Goal: Task Accomplishment & Management: Use online tool/utility

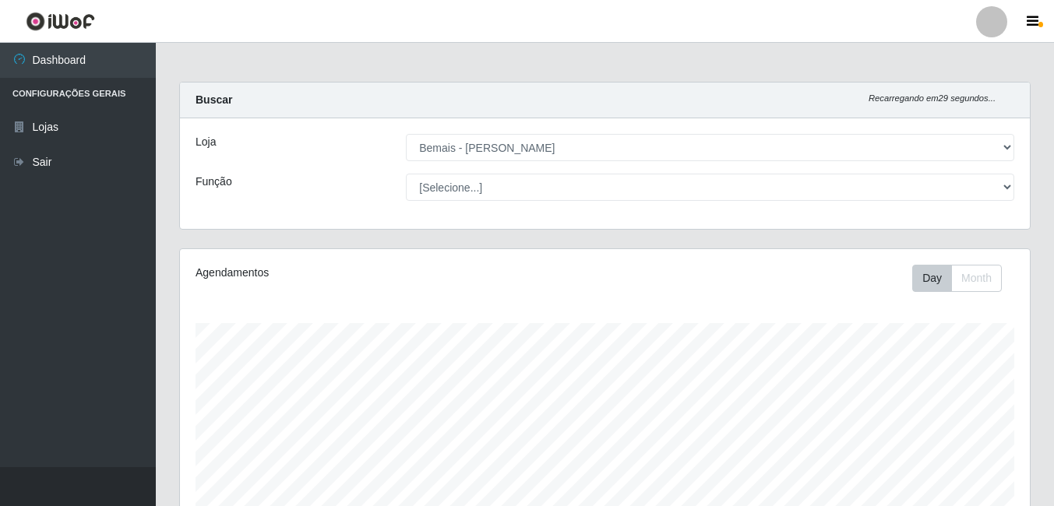
select select "230"
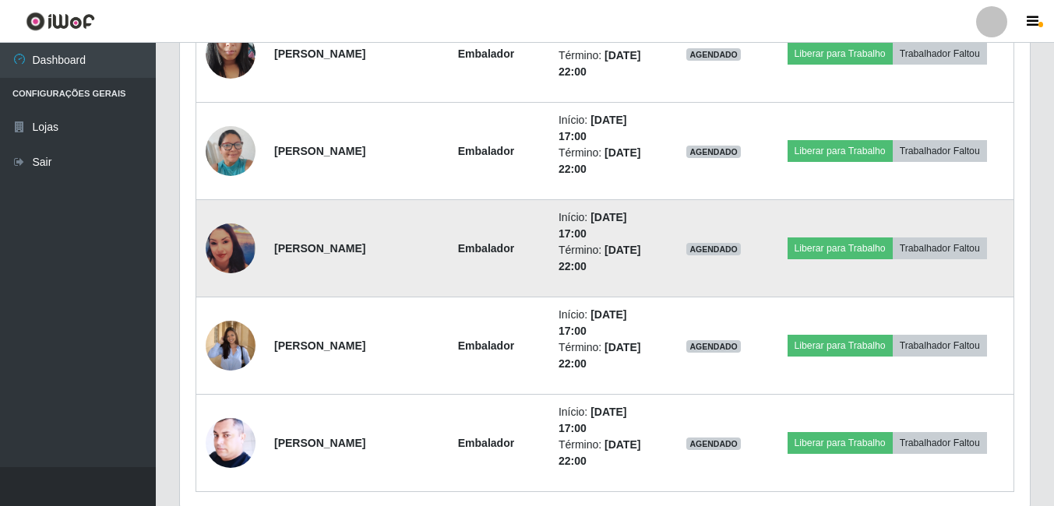
scroll to position [1712, 0]
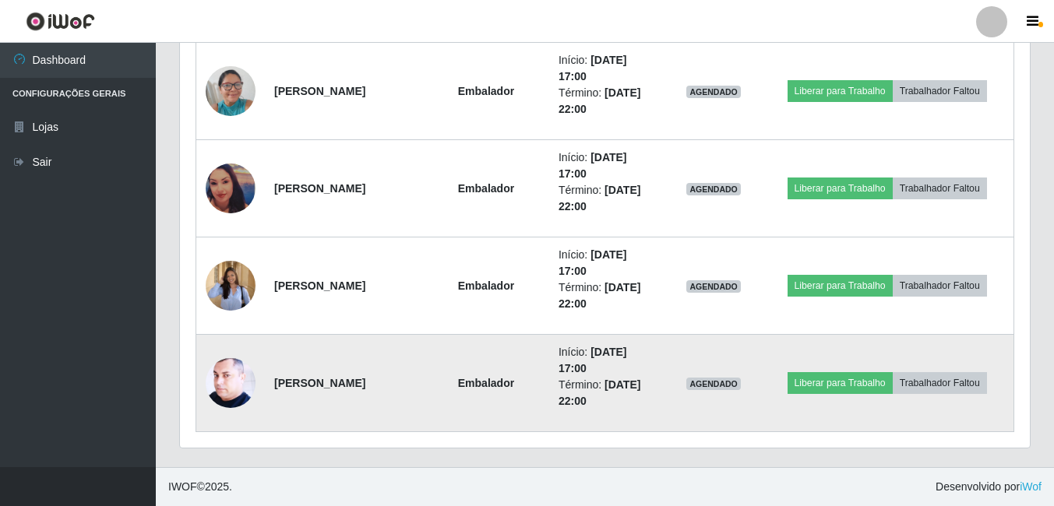
click at [225, 380] on img at bounding box center [231, 383] width 50 height 62
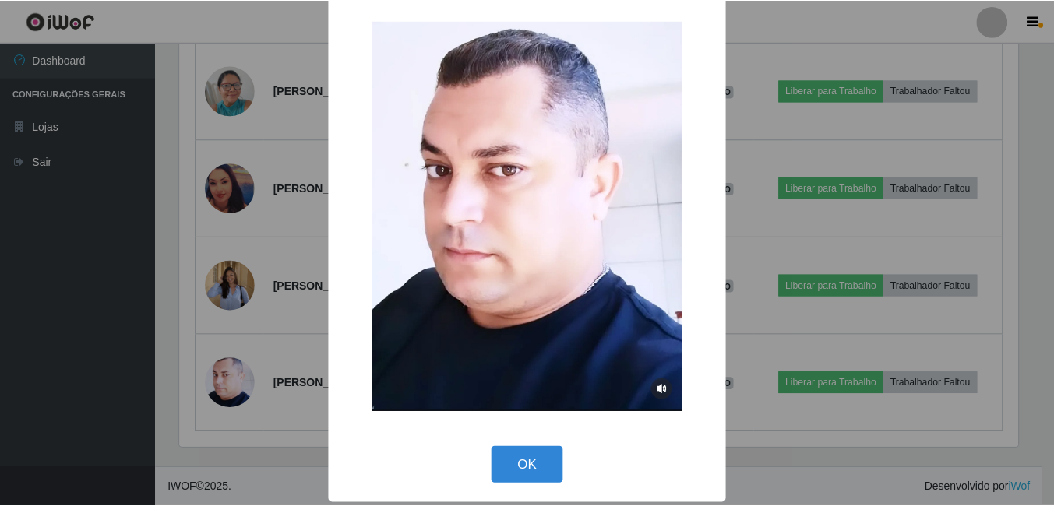
scroll to position [21, 0]
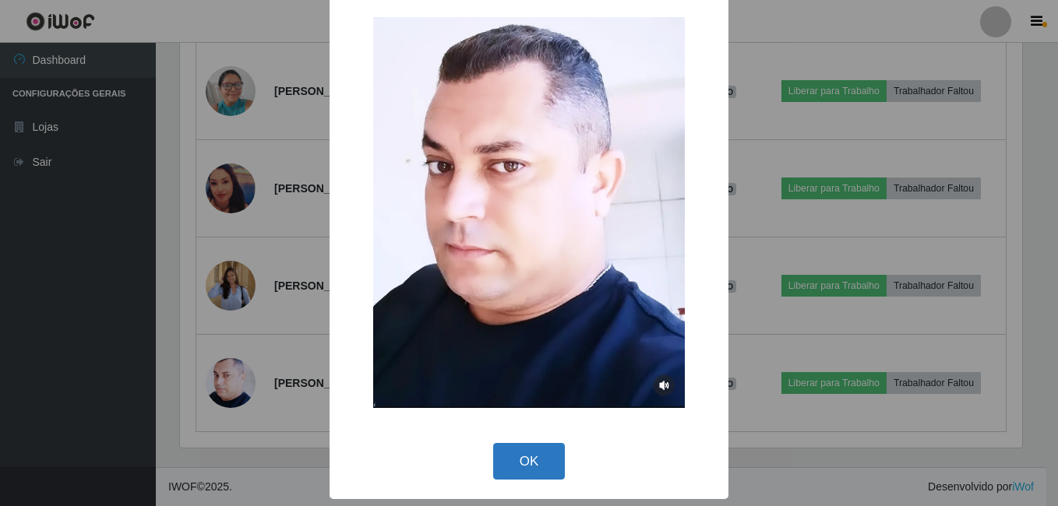
click at [537, 447] on button "OK" at bounding box center [529, 461] width 72 height 37
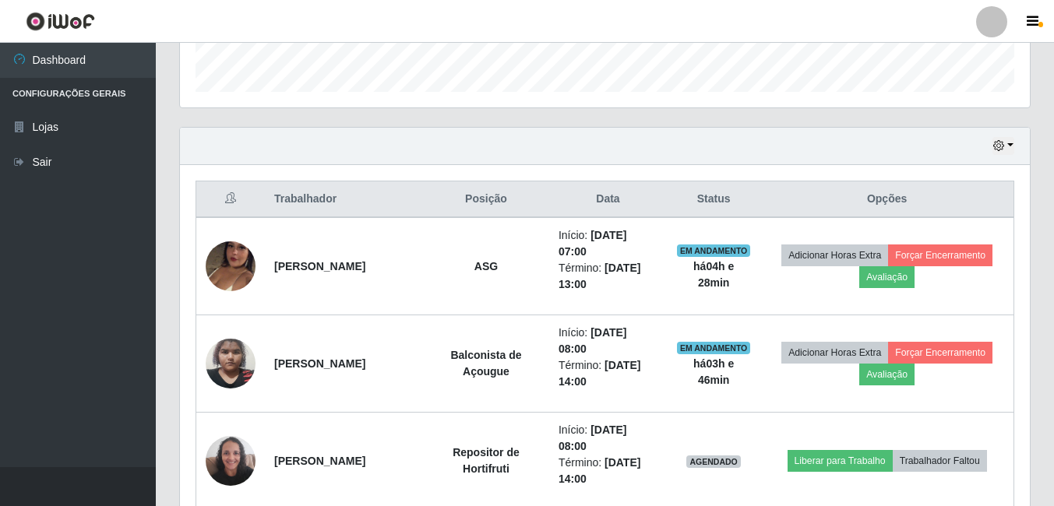
scroll to position [76, 0]
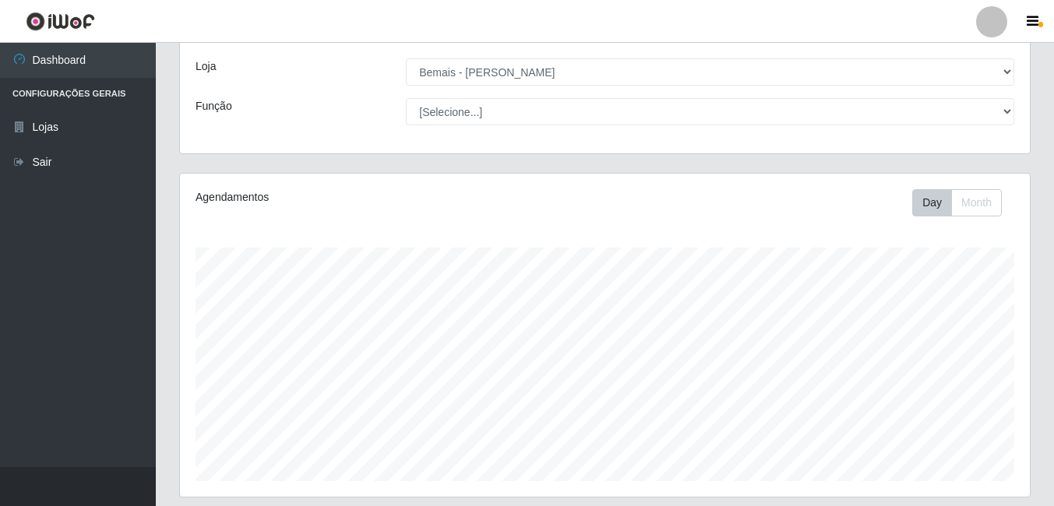
click at [453, 215] on div "Agendamentos" at bounding box center [359, 202] width 351 height 27
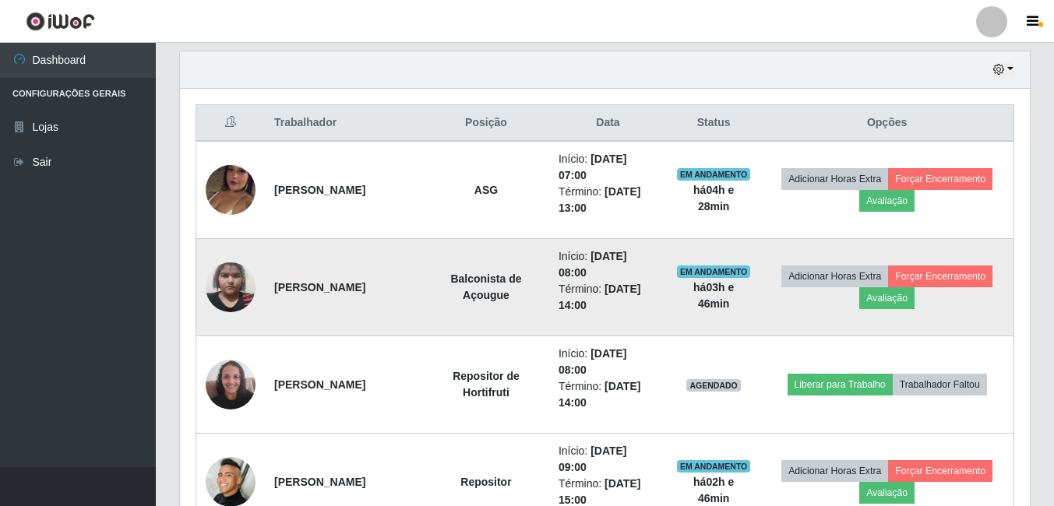
scroll to position [543, 0]
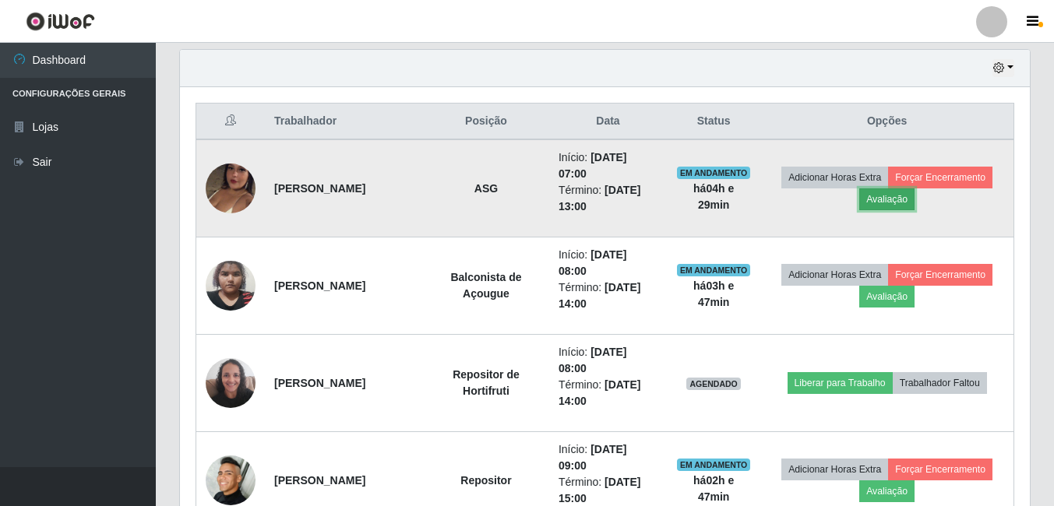
click at [912, 203] on button "Avaliação" at bounding box center [886, 200] width 55 height 22
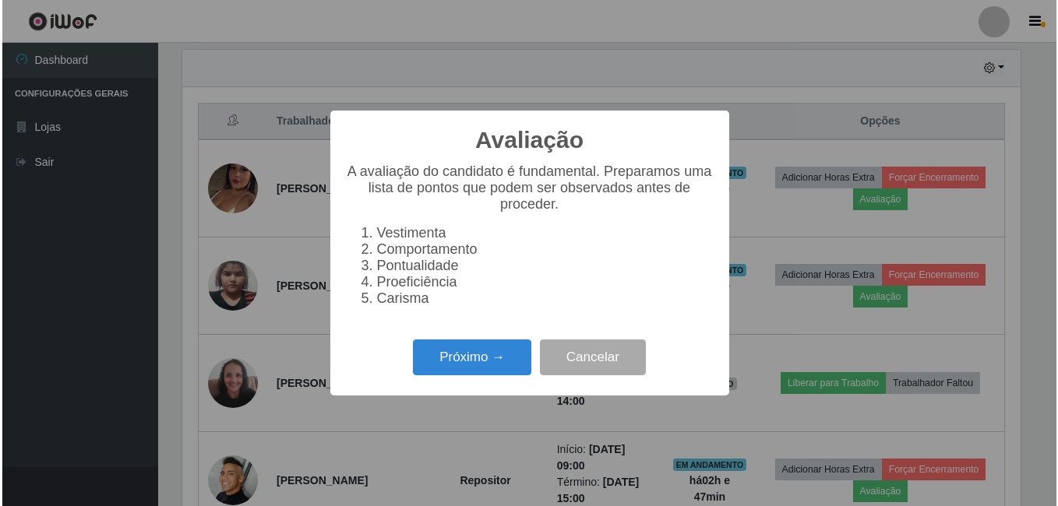
scroll to position [323, 842]
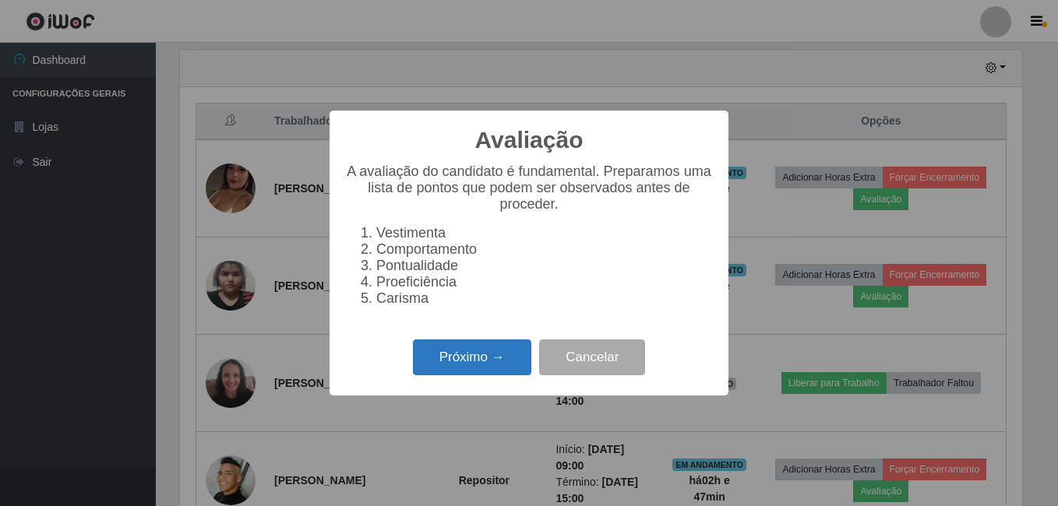
click at [468, 370] on button "Próximo →" at bounding box center [472, 358] width 118 height 37
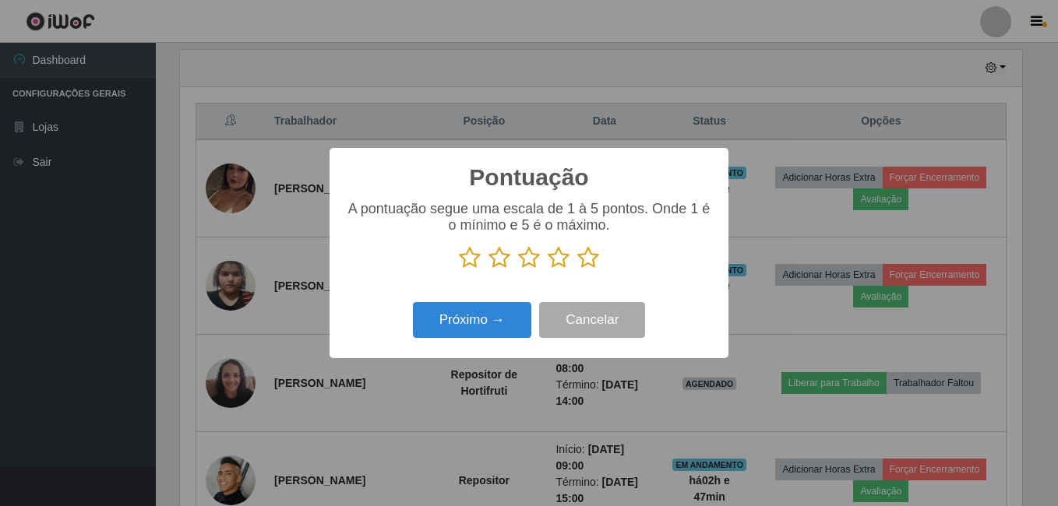
scroll to position [778708, 778189]
click at [589, 259] on icon at bounding box center [588, 257] width 22 height 23
click at [577, 270] on input "radio" at bounding box center [577, 270] width 0 height 0
click at [428, 341] on div "Próximo → Cancelar" at bounding box center [529, 320] width 368 height 44
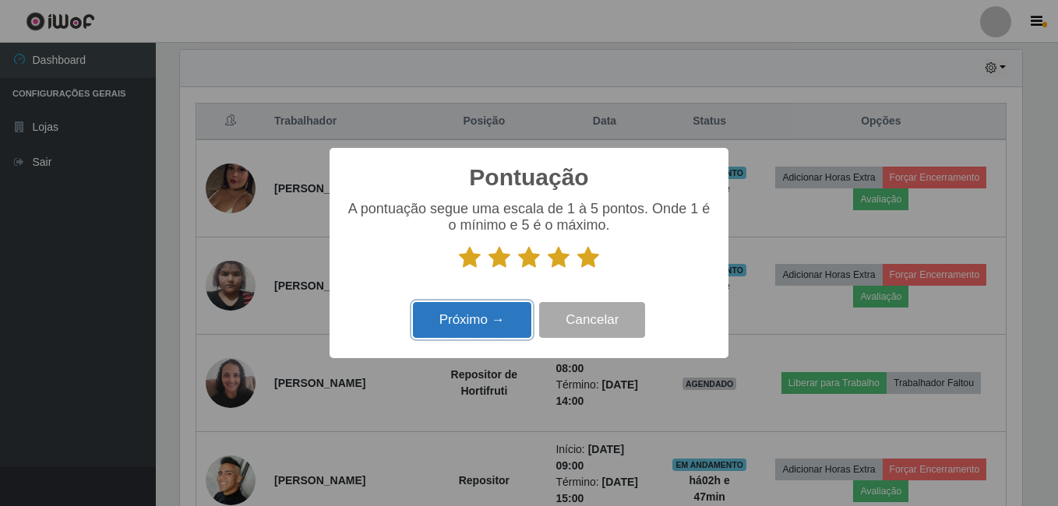
click at [447, 318] on button "Próximo →" at bounding box center [472, 320] width 118 height 37
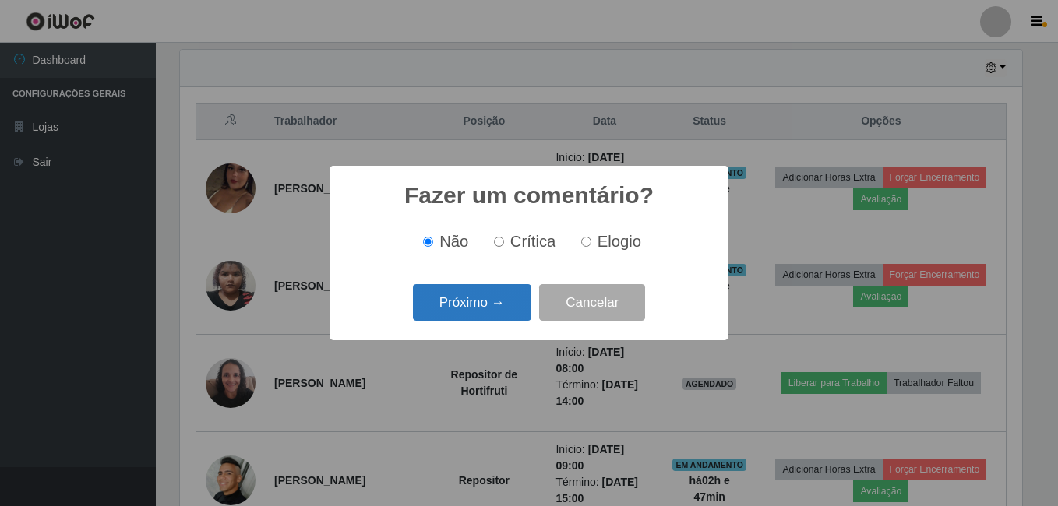
click at [454, 302] on button "Próximo →" at bounding box center [472, 302] width 118 height 37
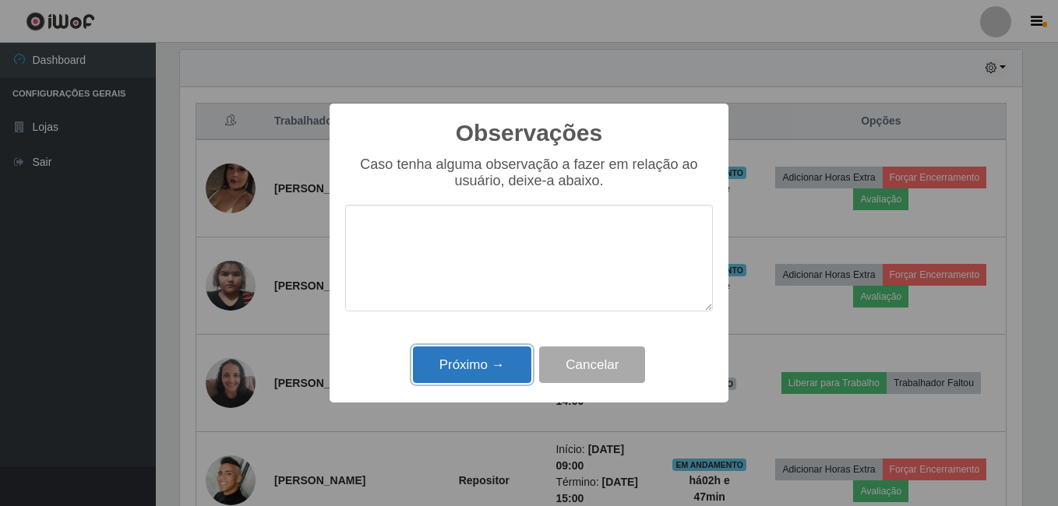
click at [452, 365] on button "Próximo →" at bounding box center [472, 365] width 118 height 37
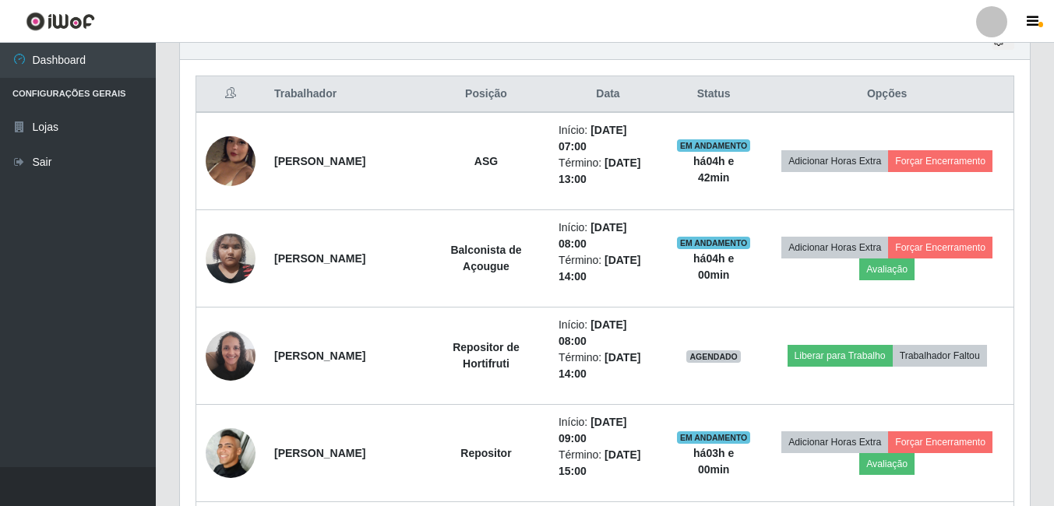
scroll to position [543, 0]
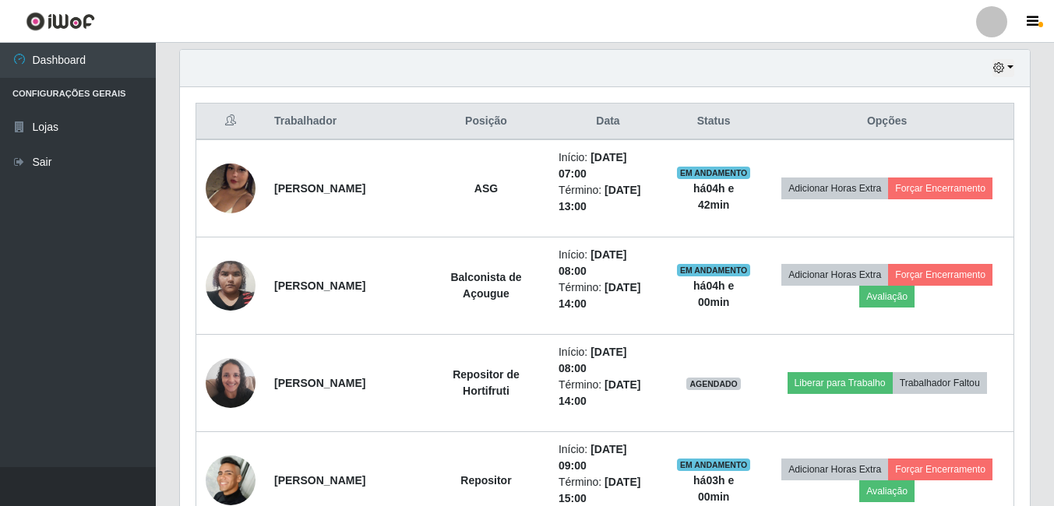
click at [980, 59] on div "Hoje 1 dia 3 dias 1 Semana Não encerrados" at bounding box center [605, 68] width 850 height 37
click at [1005, 79] on div "Hoje 1 dia 3 dias 1 Semana Não encerrados" at bounding box center [605, 68] width 850 height 37
click at [1007, 77] on div "Hoje 1 dia 3 dias 1 Semana Não encerrados" at bounding box center [605, 68] width 850 height 37
click at [998, 63] on icon "button" at bounding box center [998, 67] width 11 height 11
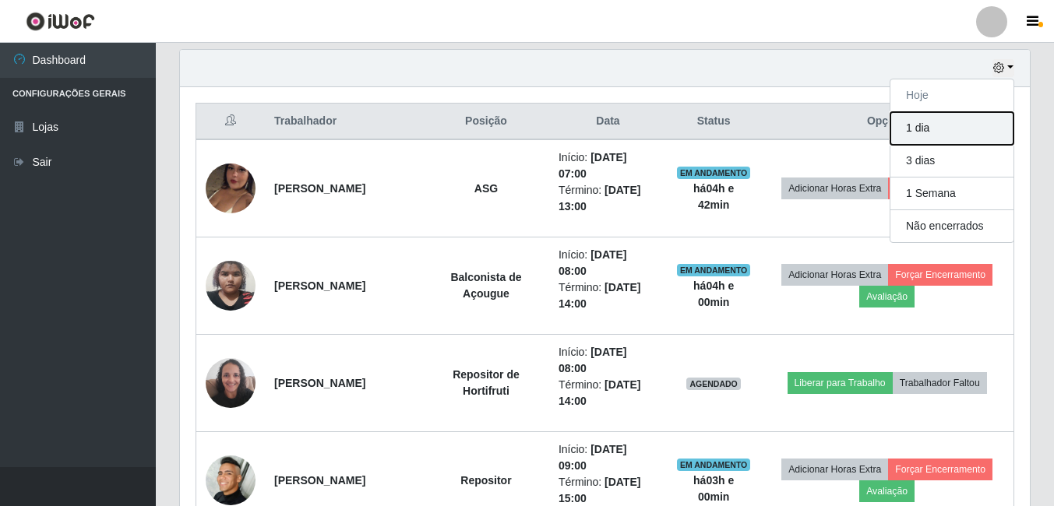
click at [933, 127] on button "1 dia" at bounding box center [951, 128] width 123 height 33
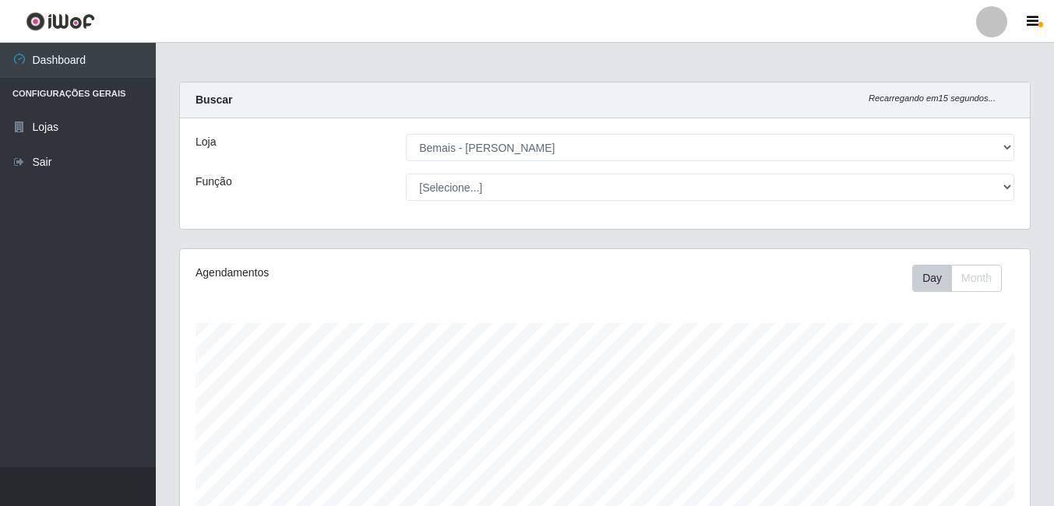
scroll to position [312, 0]
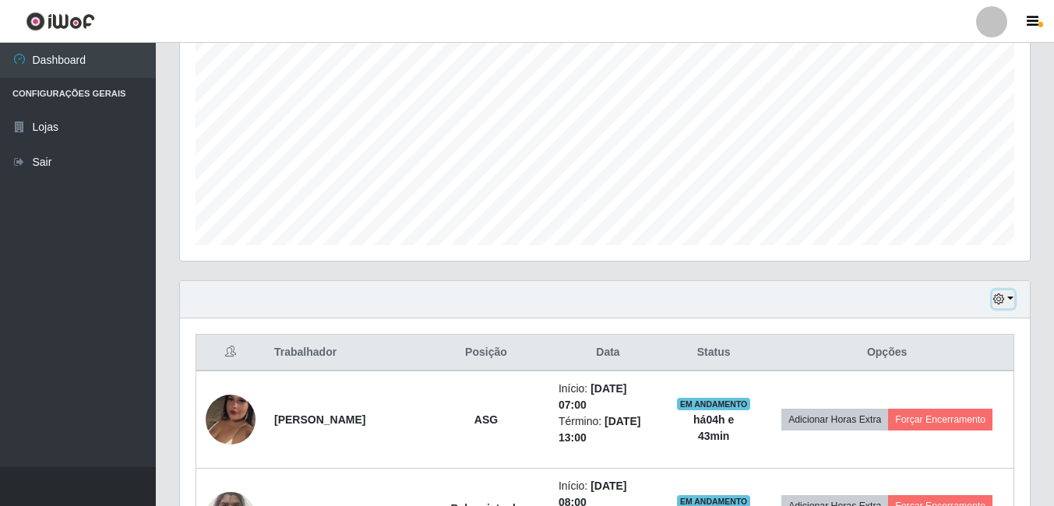
click at [992, 301] on button "button" at bounding box center [1003, 300] width 22 height 18
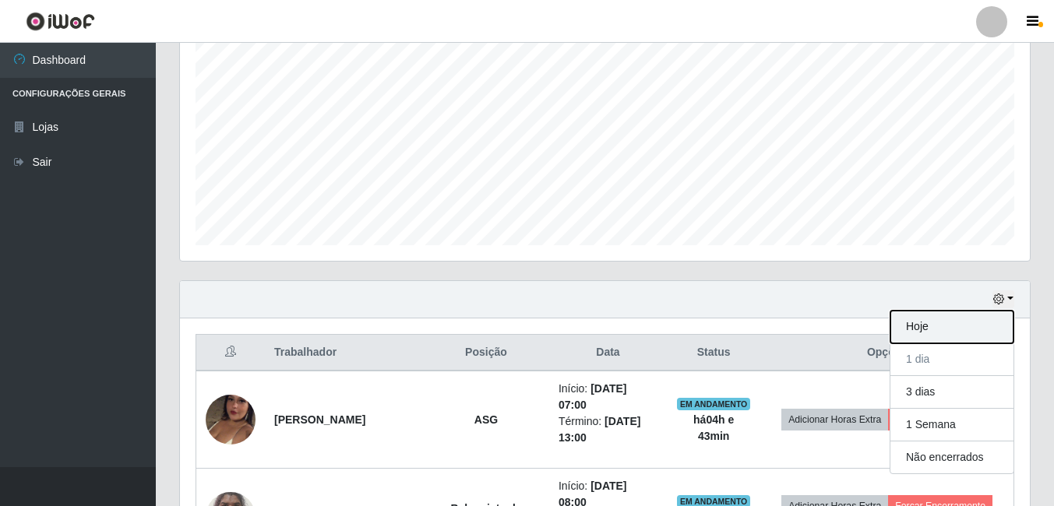
click at [905, 326] on button "Hoje" at bounding box center [951, 327] width 123 height 33
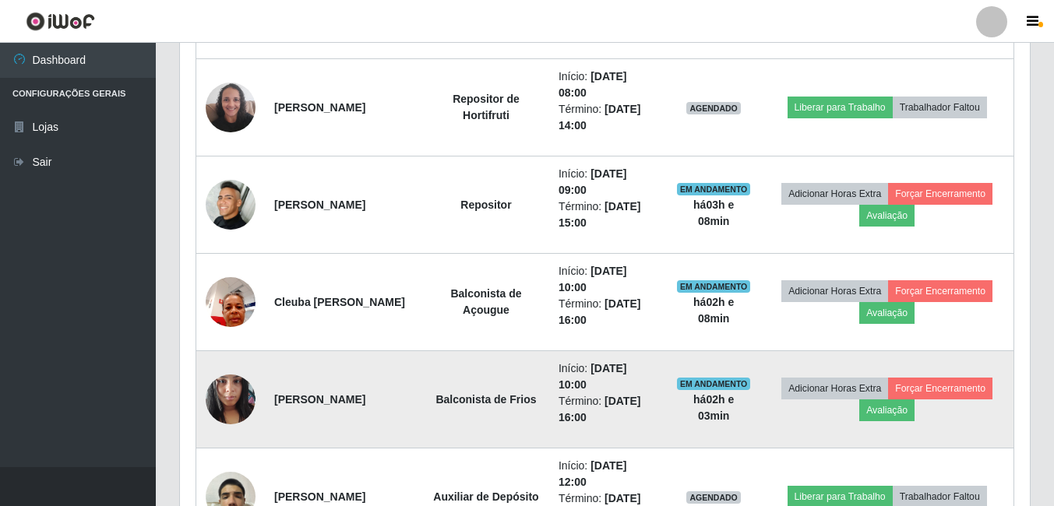
scroll to position [1013, 0]
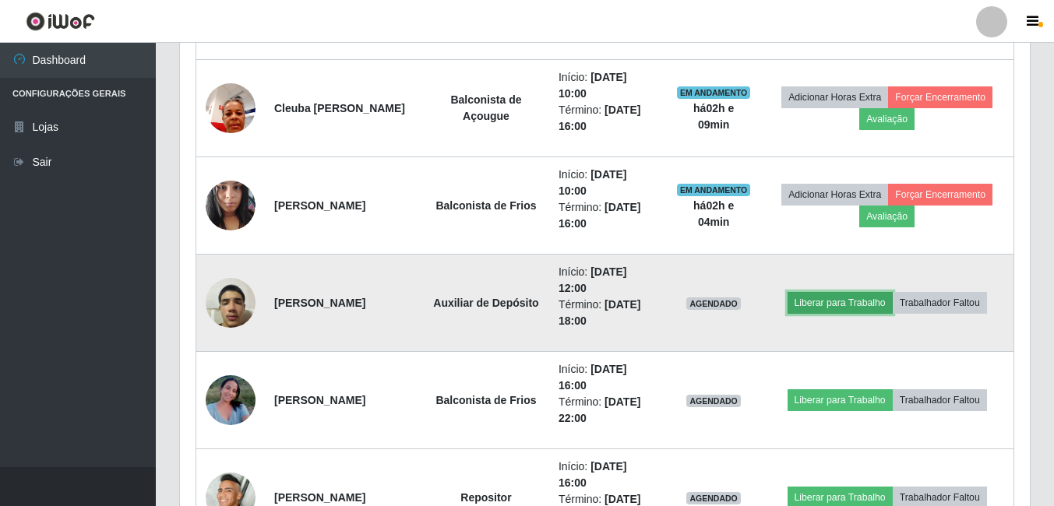
click at [848, 301] on button "Liberar para Trabalho" at bounding box center [840, 303] width 105 height 22
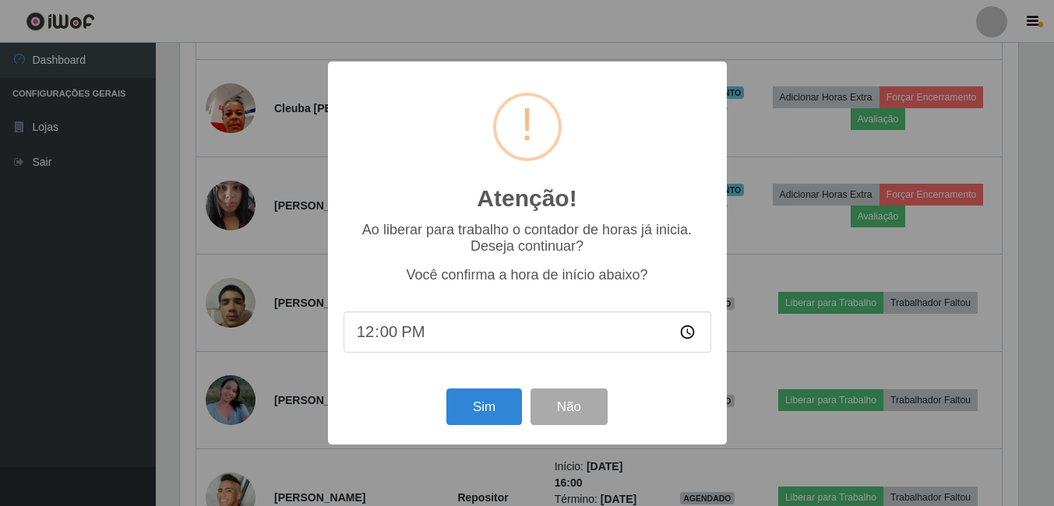
scroll to position [323, 842]
click at [481, 403] on button "Sim" at bounding box center [486, 407] width 76 height 37
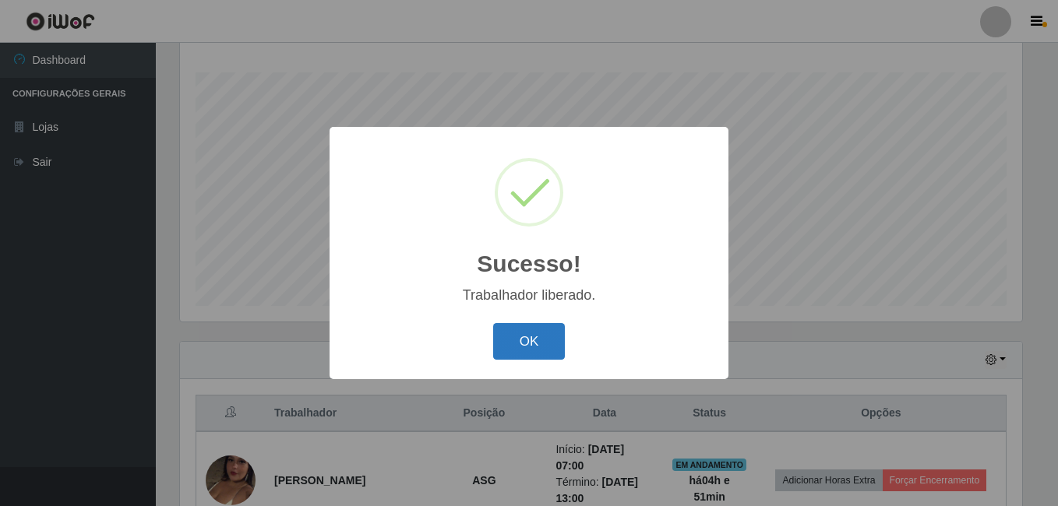
click at [534, 346] on button "OK" at bounding box center [529, 341] width 72 height 37
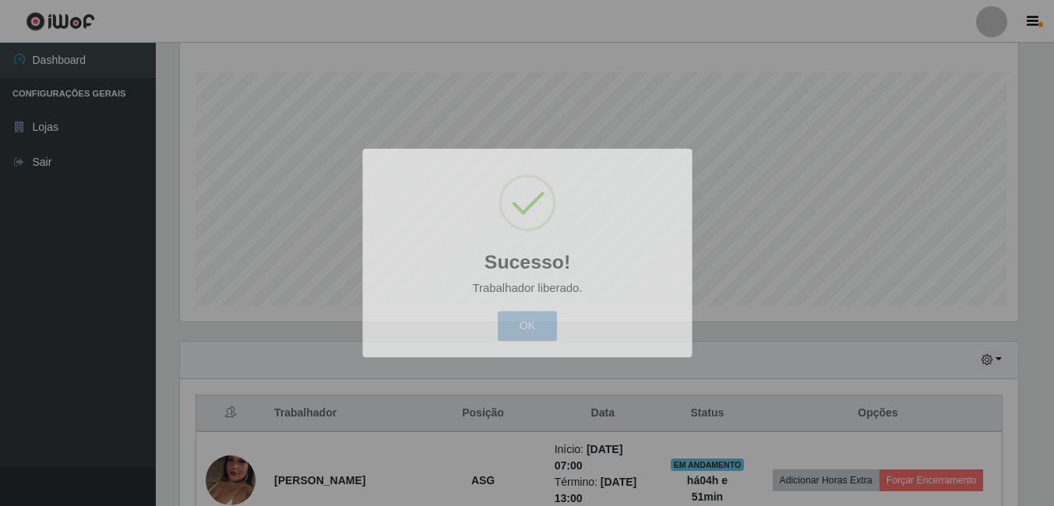
scroll to position [323, 850]
